Goal: Information Seeking & Learning: Learn about a topic

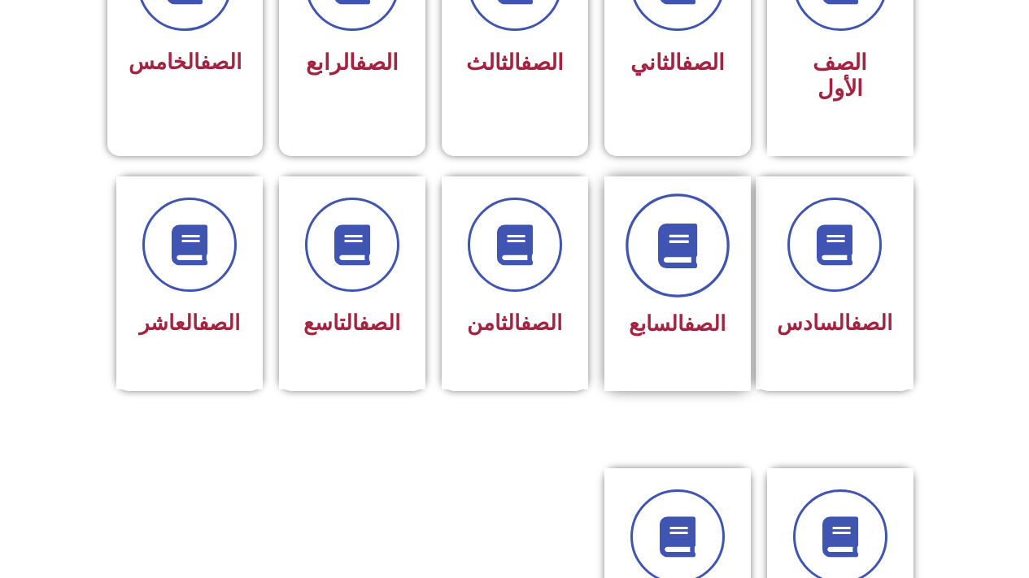
scroll to position [569, 0]
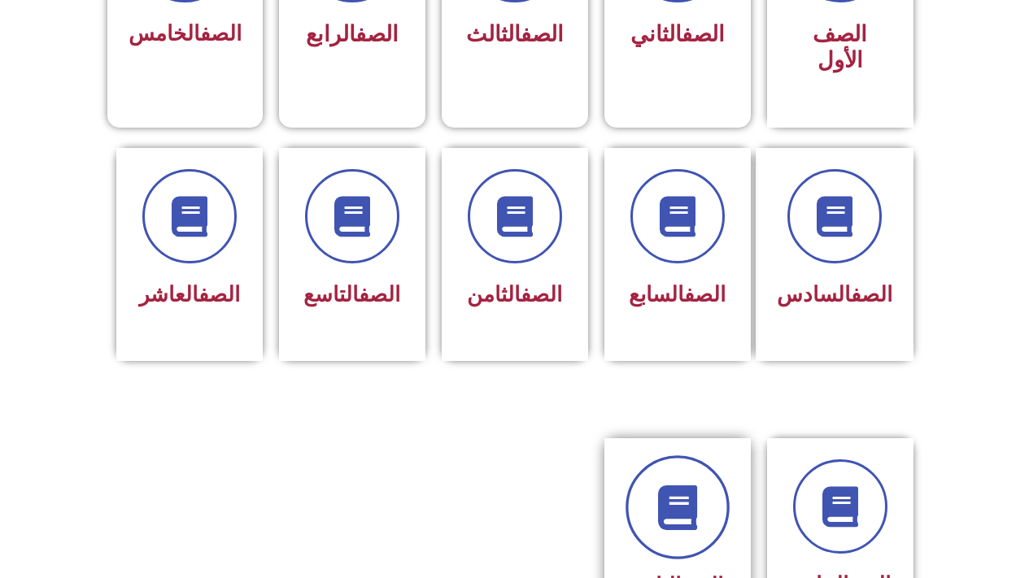
click at [680, 524] on link at bounding box center [677, 507] width 104 height 104
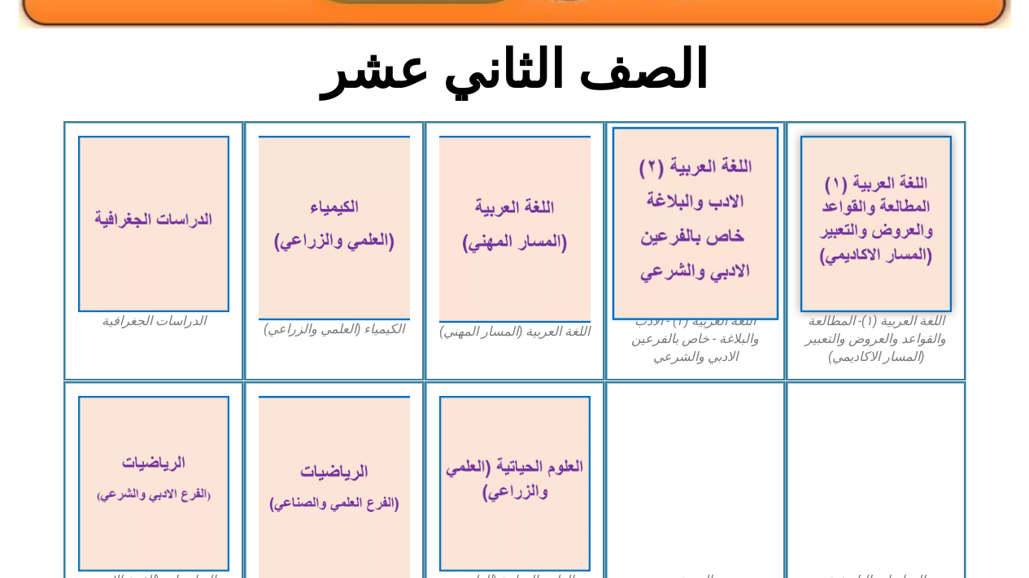
scroll to position [407, 0]
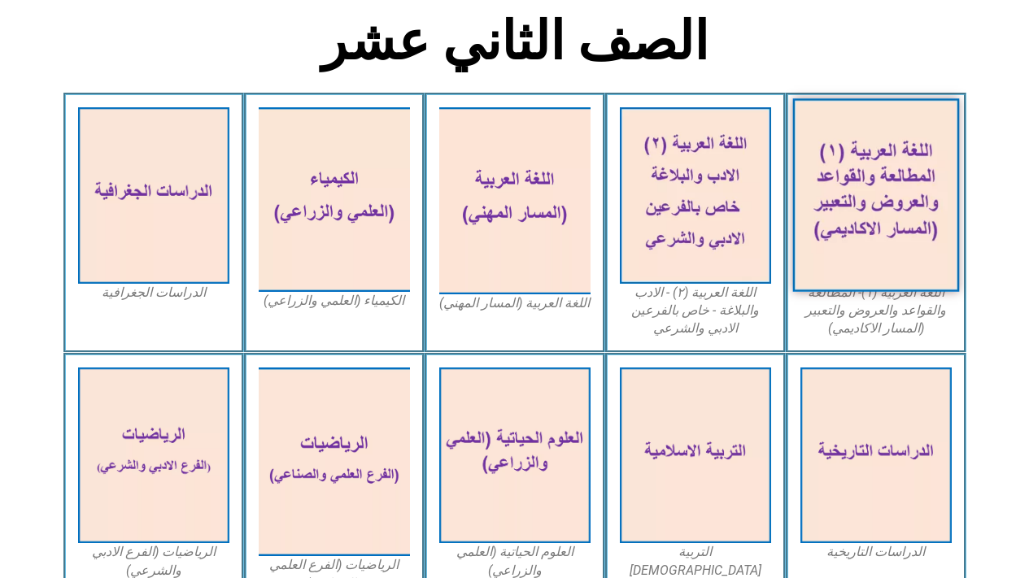
click at [915, 159] on img at bounding box center [875, 195] width 167 height 194
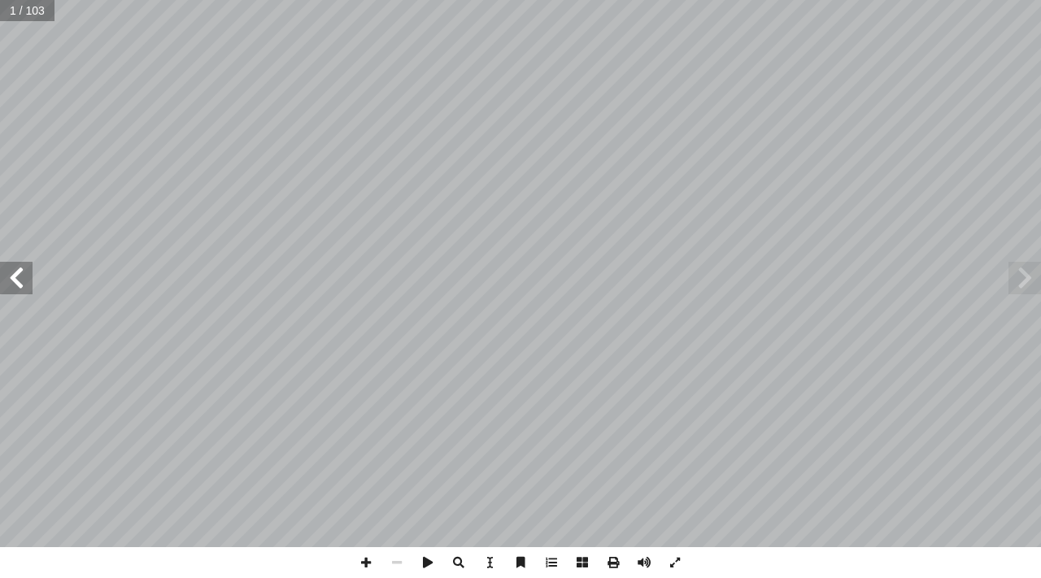
click at [19, 277] on span at bounding box center [16, 278] width 33 height 33
click at [19, 285] on span at bounding box center [16, 278] width 33 height 33
click at [19, 283] on span at bounding box center [16, 278] width 33 height 33
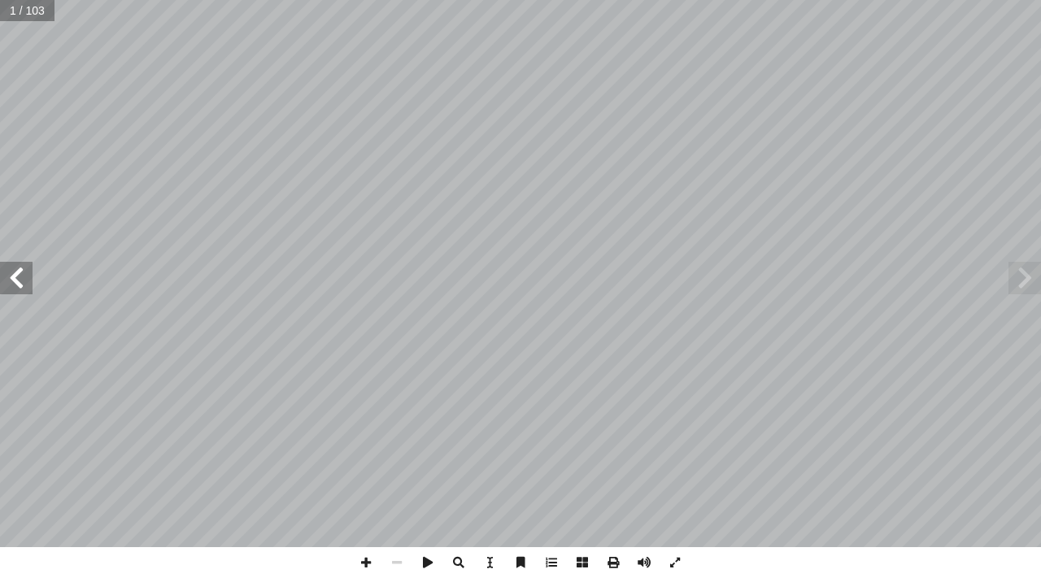
click at [19, 283] on span at bounding box center [16, 278] width 33 height 33
click at [1016, 281] on span at bounding box center [1024, 278] width 33 height 33
click at [13, 276] on span at bounding box center [16, 278] width 33 height 33
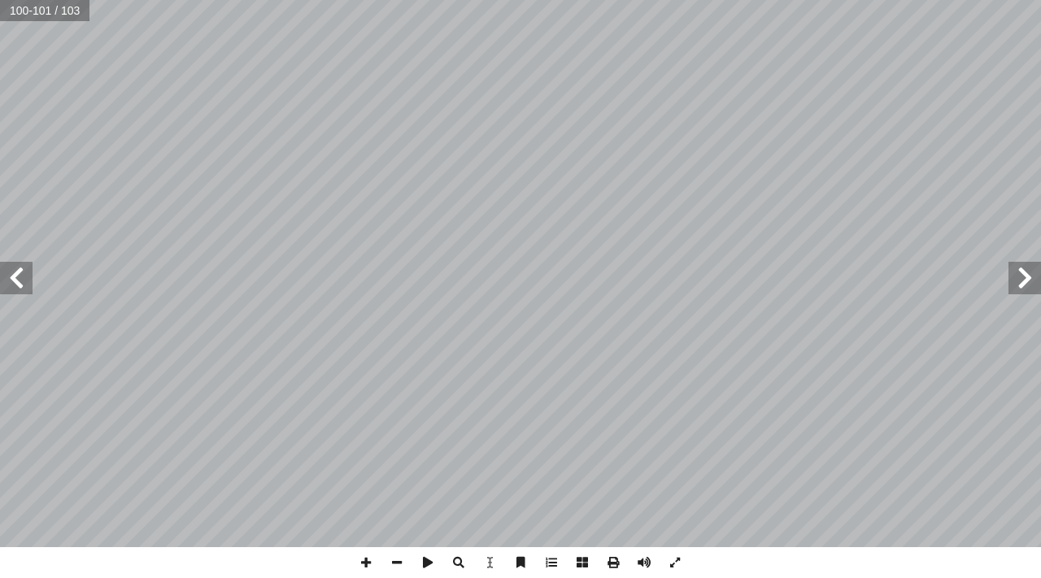
click at [13, 276] on span at bounding box center [16, 278] width 33 height 33
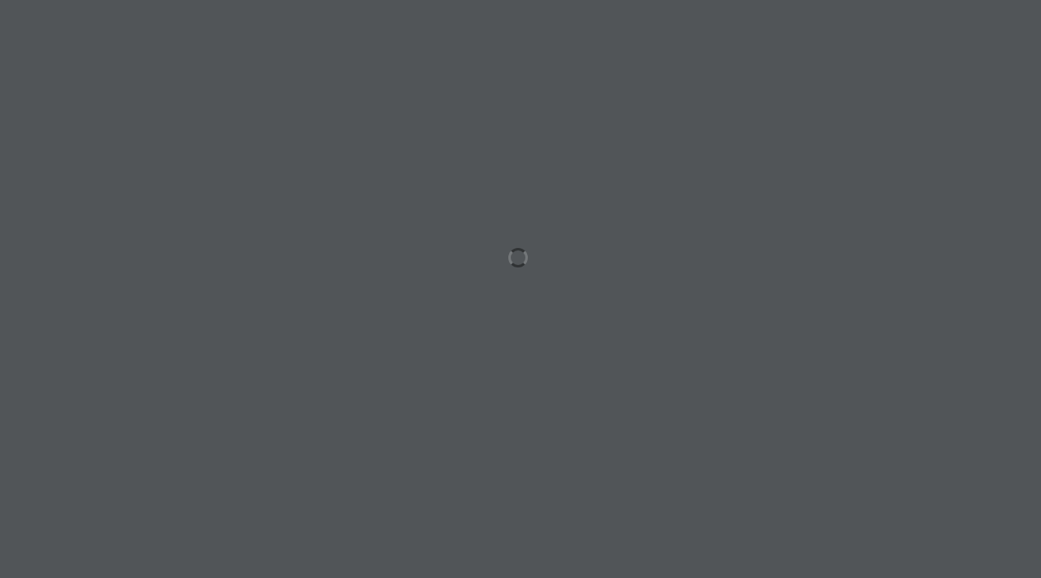
drag, startPoint x: 263, startPoint y: 323, endPoint x: 352, endPoint y: 314, distance: 89.9
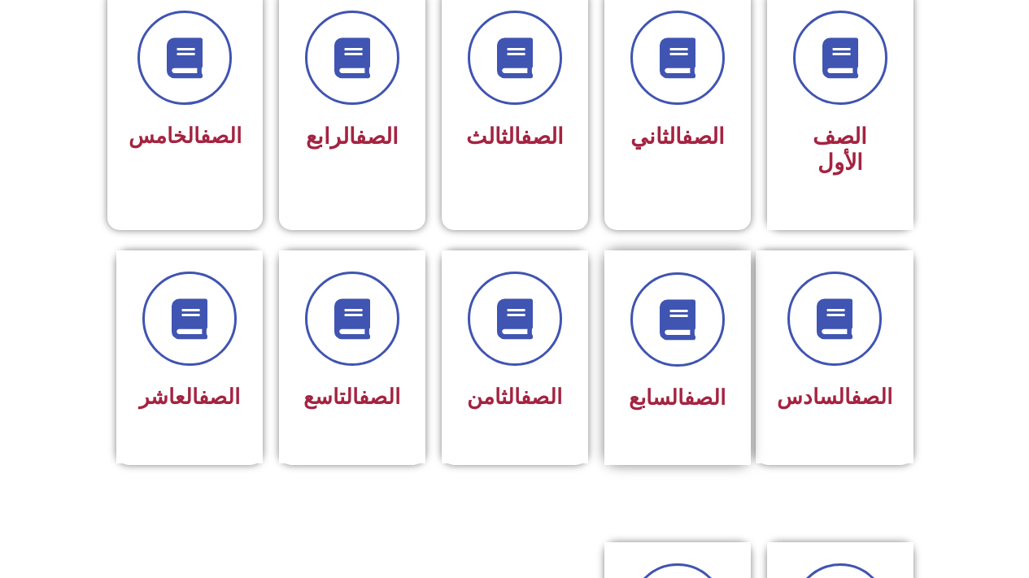
scroll to position [569, 0]
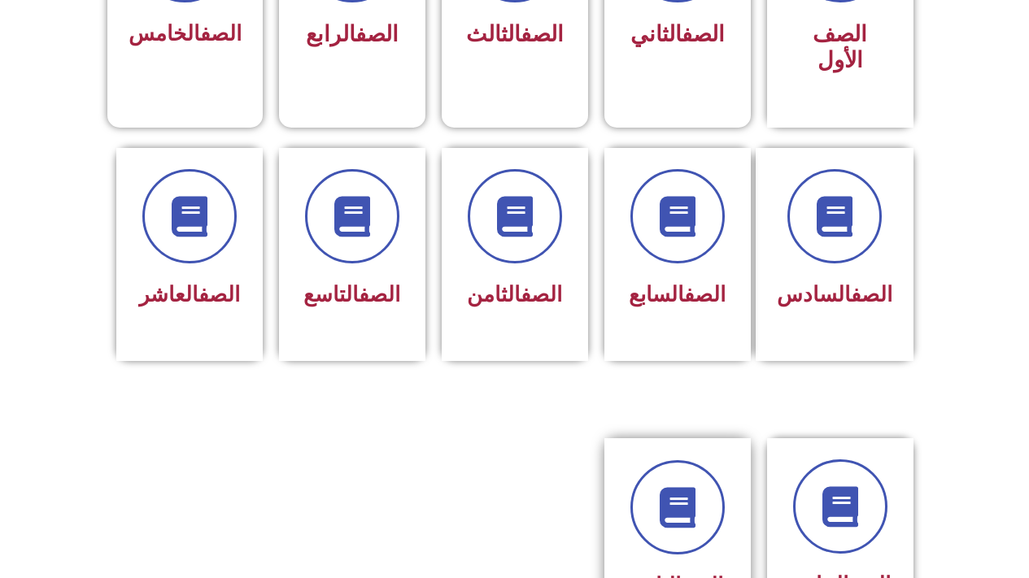
click at [635, 460] on div at bounding box center [677, 507] width 102 height 94
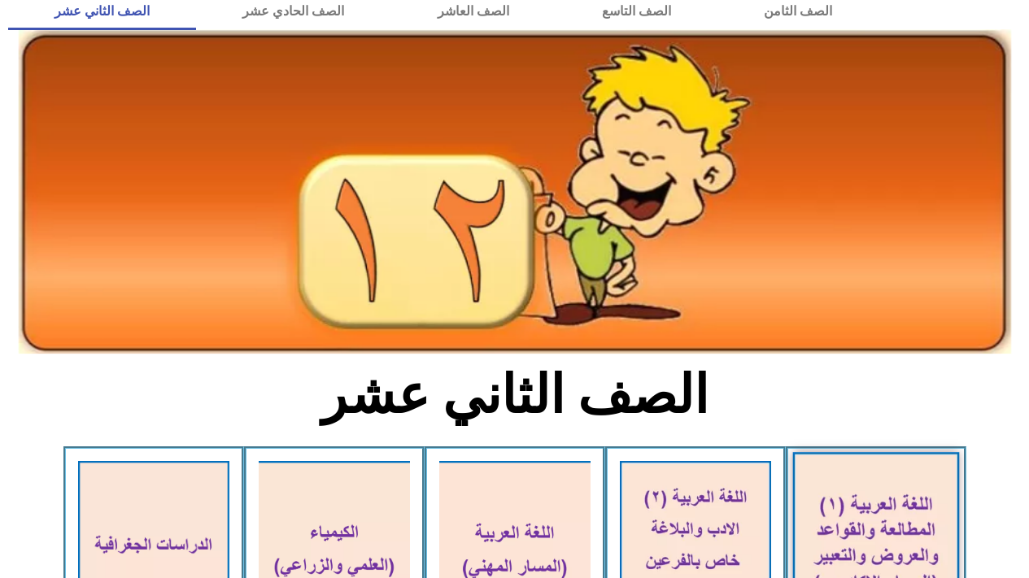
scroll to position [81, 0]
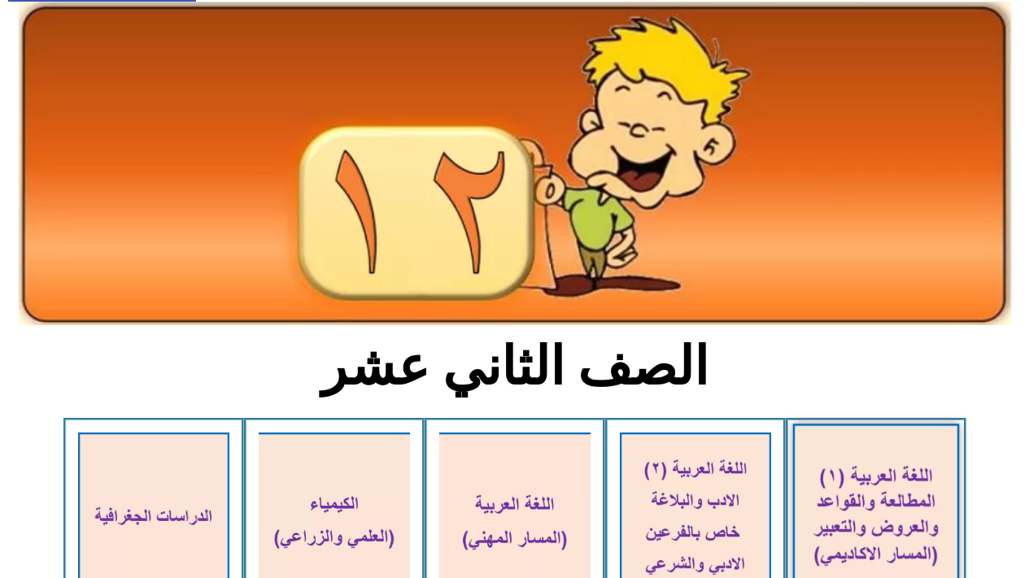
click at [890, 447] on img at bounding box center [875, 521] width 167 height 194
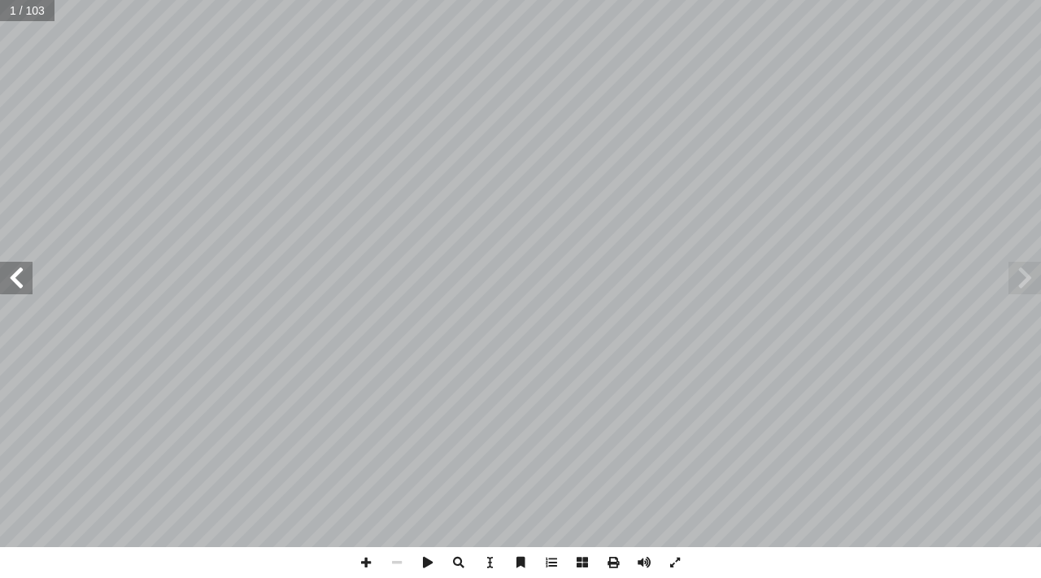
click at [15, 277] on span at bounding box center [16, 278] width 33 height 33
click at [11, 273] on span at bounding box center [16, 278] width 33 height 33
click at [25, 270] on span at bounding box center [16, 278] width 33 height 33
